Goal: Transaction & Acquisition: Purchase product/service

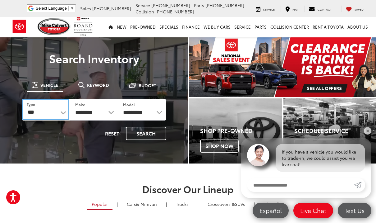
click at [63, 110] on select "*** *** **** *********" at bounding box center [46, 109] width 48 height 21
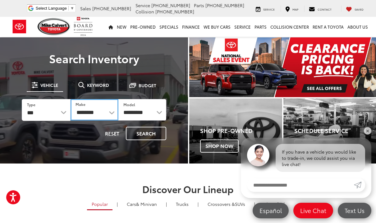
click at [111, 110] on select "**********" at bounding box center [95, 109] width 48 height 21
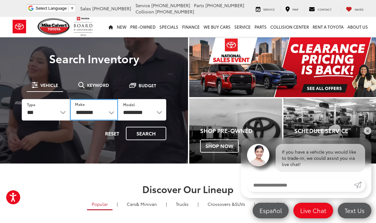
select select "******"
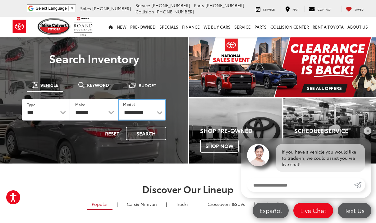
click at [158, 110] on select "**********" at bounding box center [142, 109] width 48 height 21
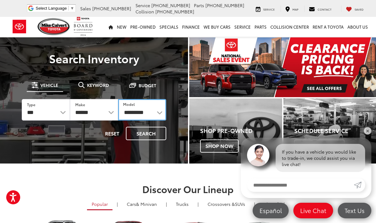
select select "******"
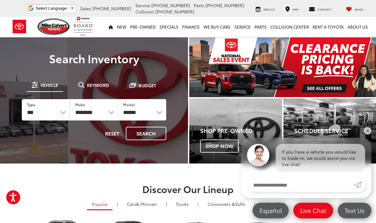
click at [142, 133] on button "Search" at bounding box center [146, 133] width 40 height 13
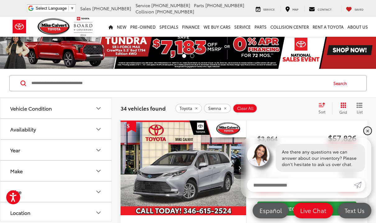
click at [371, 132] on link "✕" at bounding box center [367, 130] width 7 height 7
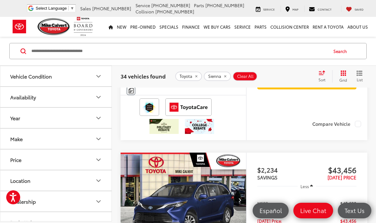
scroll to position [1362, 0]
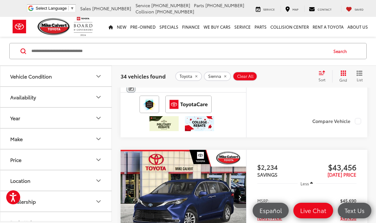
click at [331, 75] on div "Sort" at bounding box center [324, 76] width 17 height 12
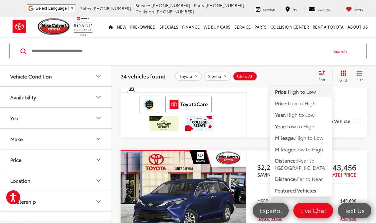
click at [316, 106] on span "Low to High" at bounding box center [302, 102] width 28 height 7
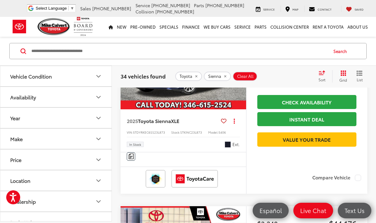
scroll to position [1239, 0]
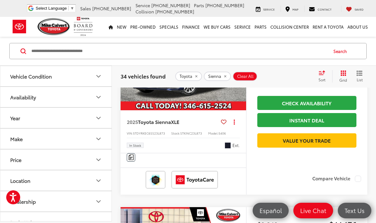
click at [171, 110] on img "2025 Toyota Sienna XLE 0" at bounding box center [183, 63] width 127 height 95
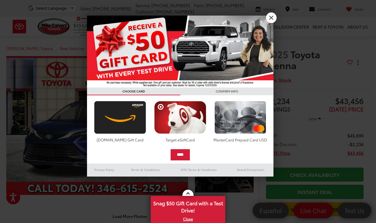
click at [272, 21] on link "X" at bounding box center [271, 17] width 11 height 11
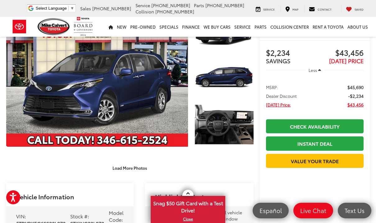
scroll to position [49, 0]
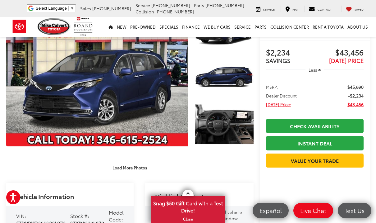
click at [127, 170] on button "Load More Photos" at bounding box center [129, 167] width 43 height 11
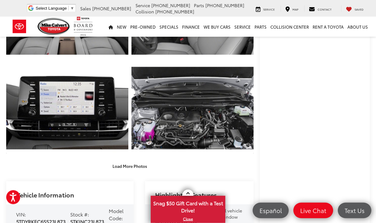
scroll to position [236, 0]
click at [133, 171] on button "Load More Photos" at bounding box center [129, 166] width 43 height 11
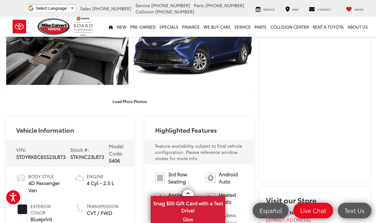
scroll to position [491, 0]
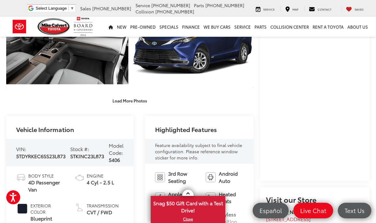
click at [132, 106] on button "Load More Photos" at bounding box center [129, 100] width 43 height 11
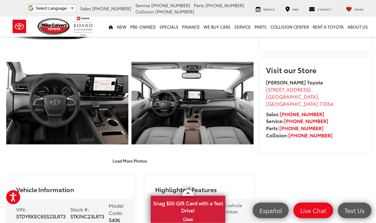
scroll to position [621, 0]
click at [127, 166] on button "Load More Photos" at bounding box center [129, 160] width 43 height 11
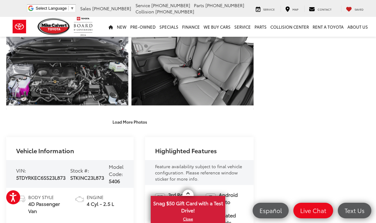
scroll to position [854, 0]
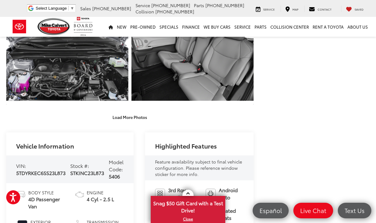
click at [128, 123] on button "Load More Photos" at bounding box center [129, 117] width 43 height 11
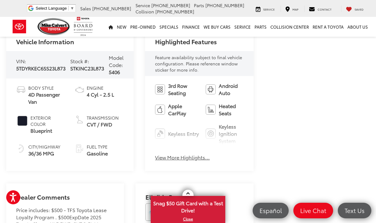
scroll to position [1038, 0]
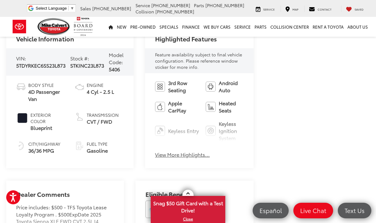
click at [198, 158] on button "View More Highlights..." at bounding box center [182, 154] width 55 height 7
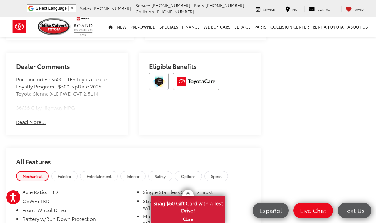
scroll to position [1288, 0]
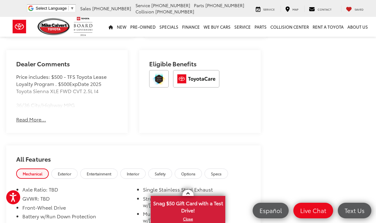
click at [26, 116] on button "Read More..." at bounding box center [31, 119] width 30 height 7
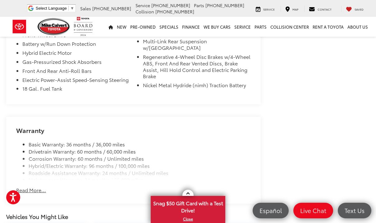
scroll to position [1463, 0]
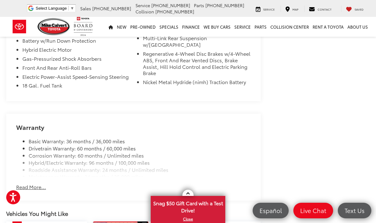
click at [26, 183] on button "Read More..." at bounding box center [31, 186] width 30 height 7
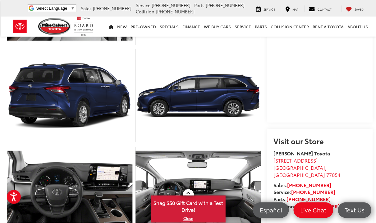
scroll to position [597, 0]
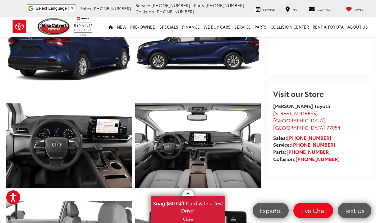
click at [305, 116] on span "[STREET_ADDRESS]" at bounding box center [295, 112] width 45 height 7
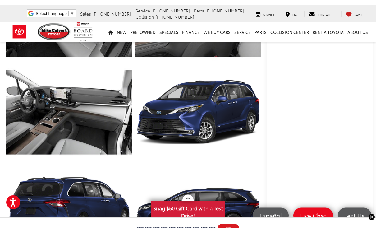
scroll to position [438, 0]
